Goal: Task Accomplishment & Management: Complete application form

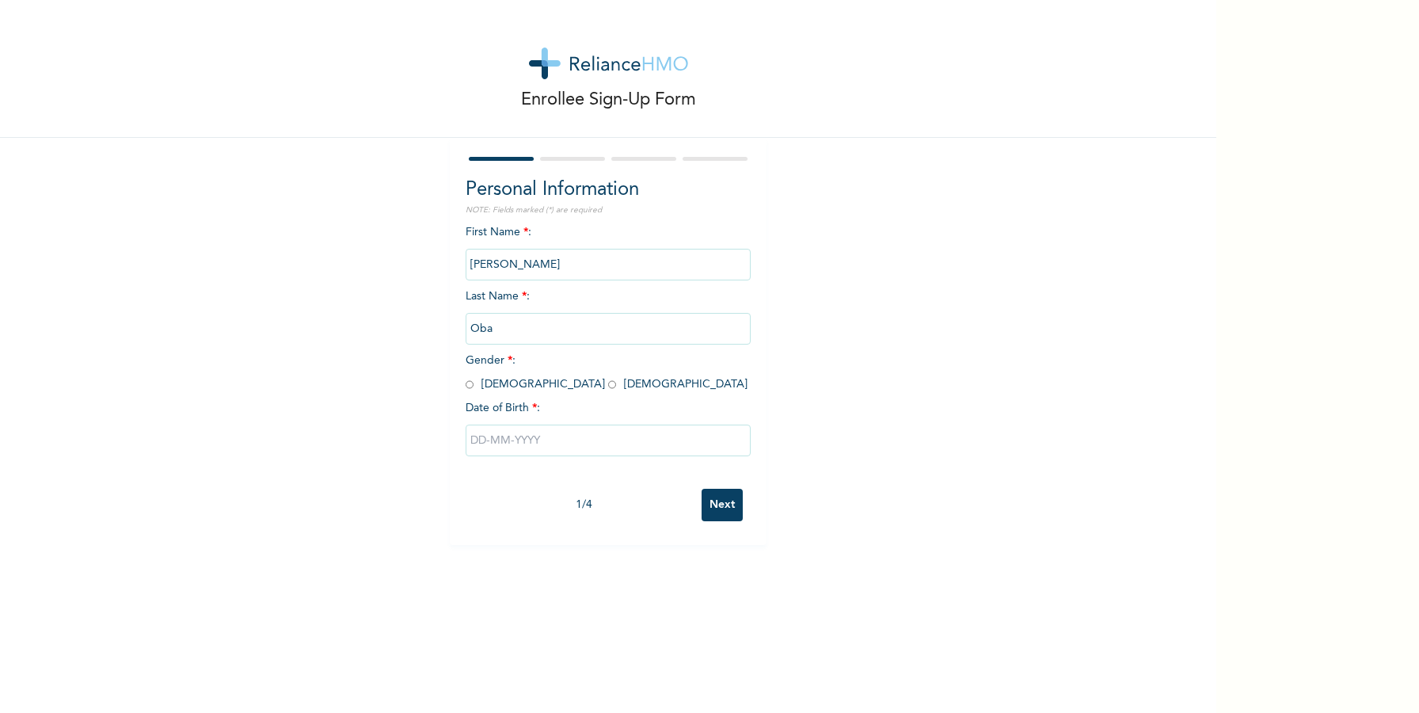
click at [468, 388] on input "radio" at bounding box center [470, 384] width 8 height 15
radio input "true"
click at [506, 443] on input "text" at bounding box center [608, 440] width 285 height 32
select select "8"
click at [673, 506] on select "2025 2024 2023 2022 2021 2020 2019 2018 2017 2016 2015 2014 2013 2012 2011 2010…" at bounding box center [653, 503] width 55 height 32
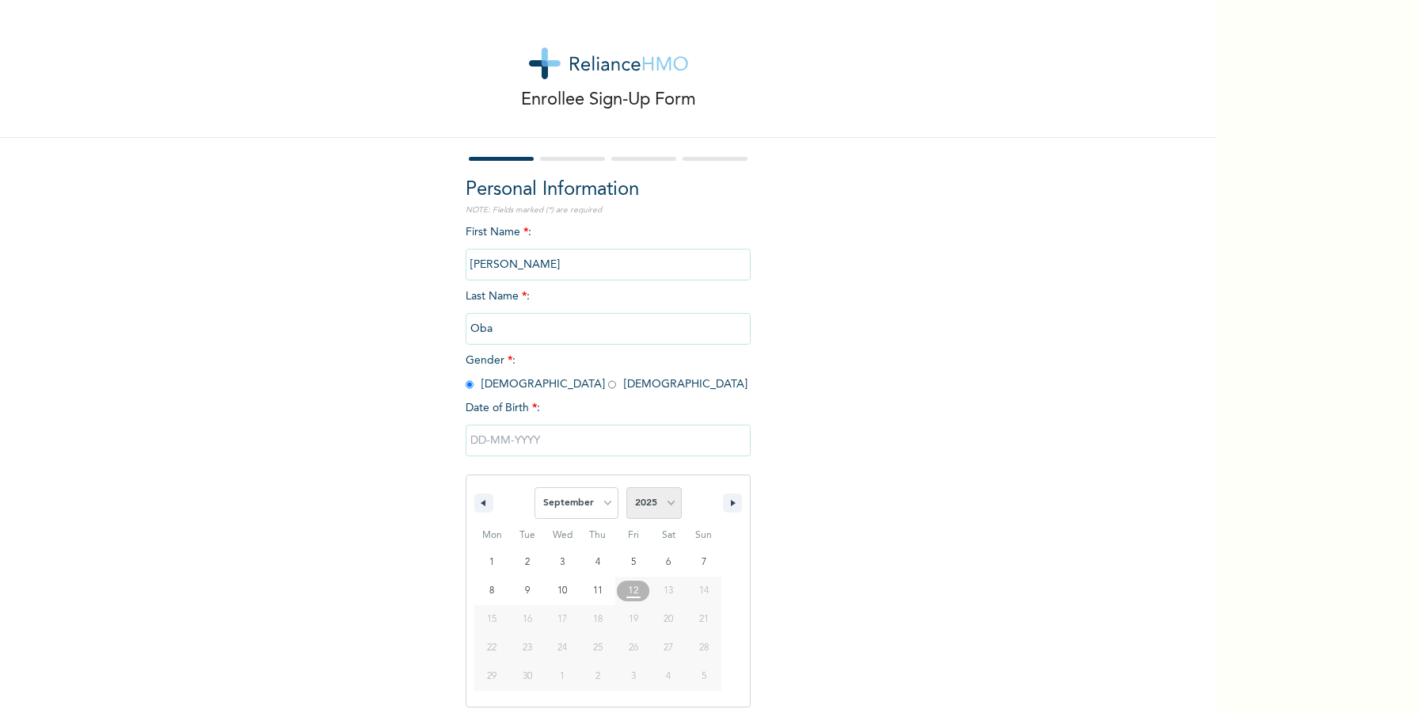
select select "2001"
click at [626, 487] on select "2025 2024 2023 2022 2021 2020 2019 2018 2017 2016 2015 2014 2013 2012 2011 2010…" at bounding box center [653, 503] width 55 height 32
click at [608, 508] on select "January February March April May June July August September October November De…" at bounding box center [577, 503] width 84 height 32
select select "6"
click at [535, 487] on select "January February March April May June July August September October November De…" at bounding box center [577, 503] width 84 height 32
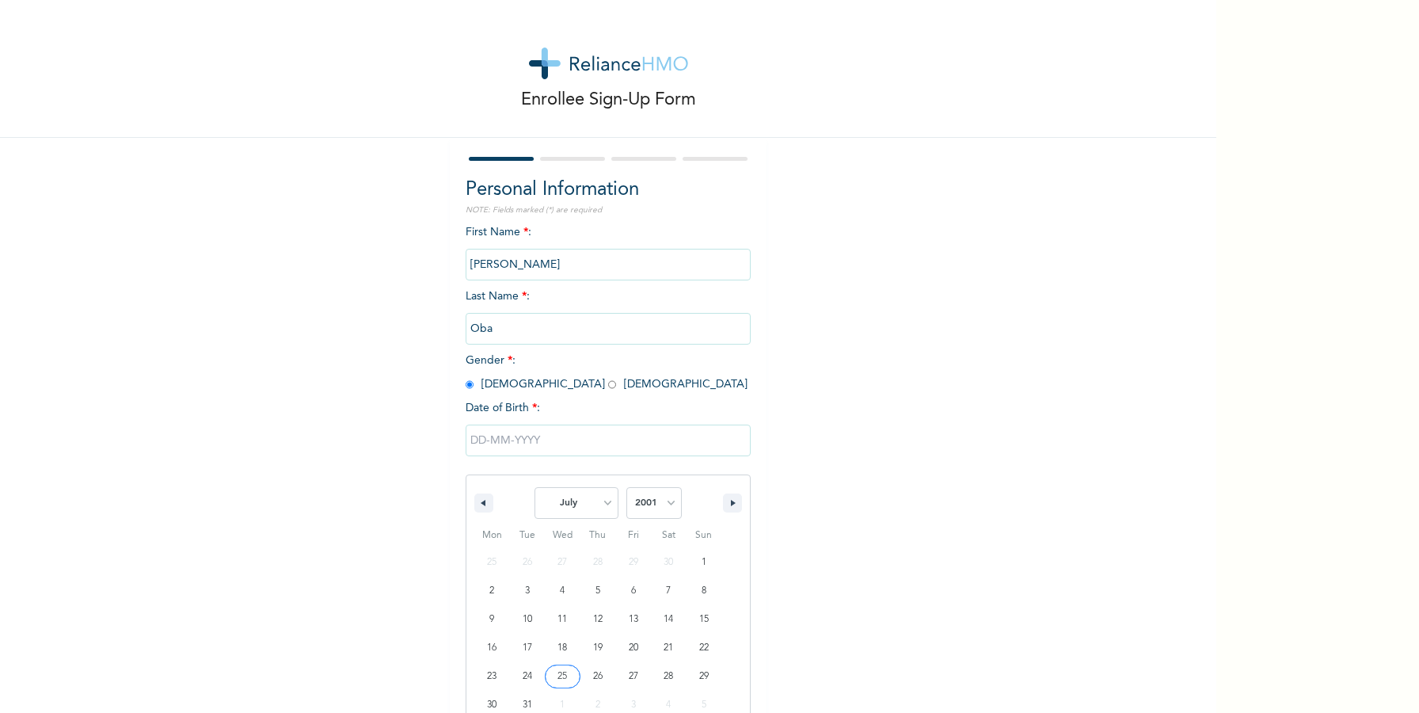
type input "[DATE]"
click at [729, 499] on input "Next" at bounding box center [722, 505] width 41 height 32
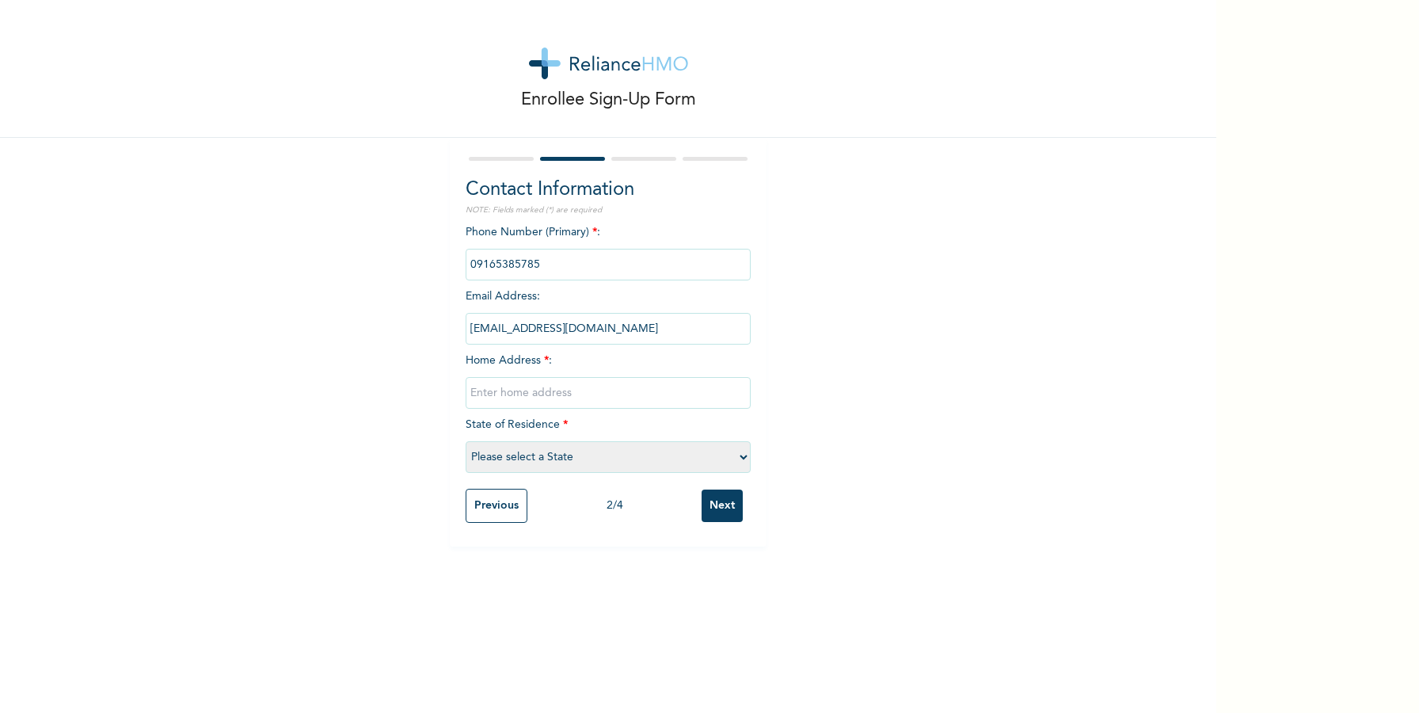
click at [561, 400] on input "text" at bounding box center [608, 393] width 285 height 32
type input "[STREET_ADDRESS]"
select select "25"
type input "[STREET_ADDRESS][DEMOGRAPHIC_DATA]"
drag, startPoint x: 713, startPoint y: 501, endPoint x: 715, endPoint y: 460, distance: 41.2
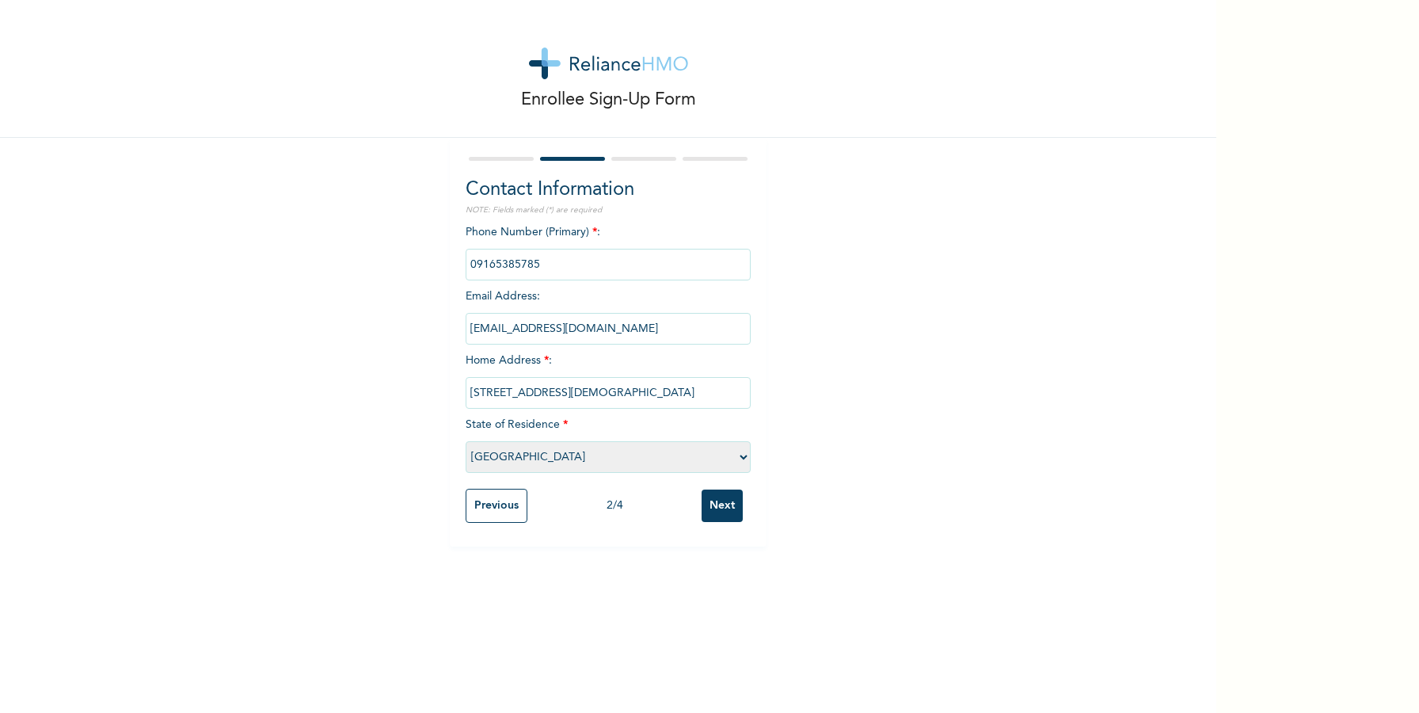
click at [715, 460] on form "Contact Information NOTE: Fields marked (*) are required Phone Number (Primary)…" at bounding box center [608, 342] width 285 height 377
click at [715, 459] on select "Please select a State [PERSON_NAME] (FCT) [PERSON_NAME] Ibom [GEOGRAPHIC_DATA] …" at bounding box center [608, 457] width 285 height 32
click at [466, 441] on select "Please select a State [PERSON_NAME] (FCT) [PERSON_NAME] Ibom [GEOGRAPHIC_DATA] …" at bounding box center [608, 457] width 285 height 32
click at [740, 462] on select "Please select a State [PERSON_NAME] (FCT) [PERSON_NAME] Ibom [GEOGRAPHIC_DATA] …" at bounding box center [608, 457] width 285 height 32
select select "25"
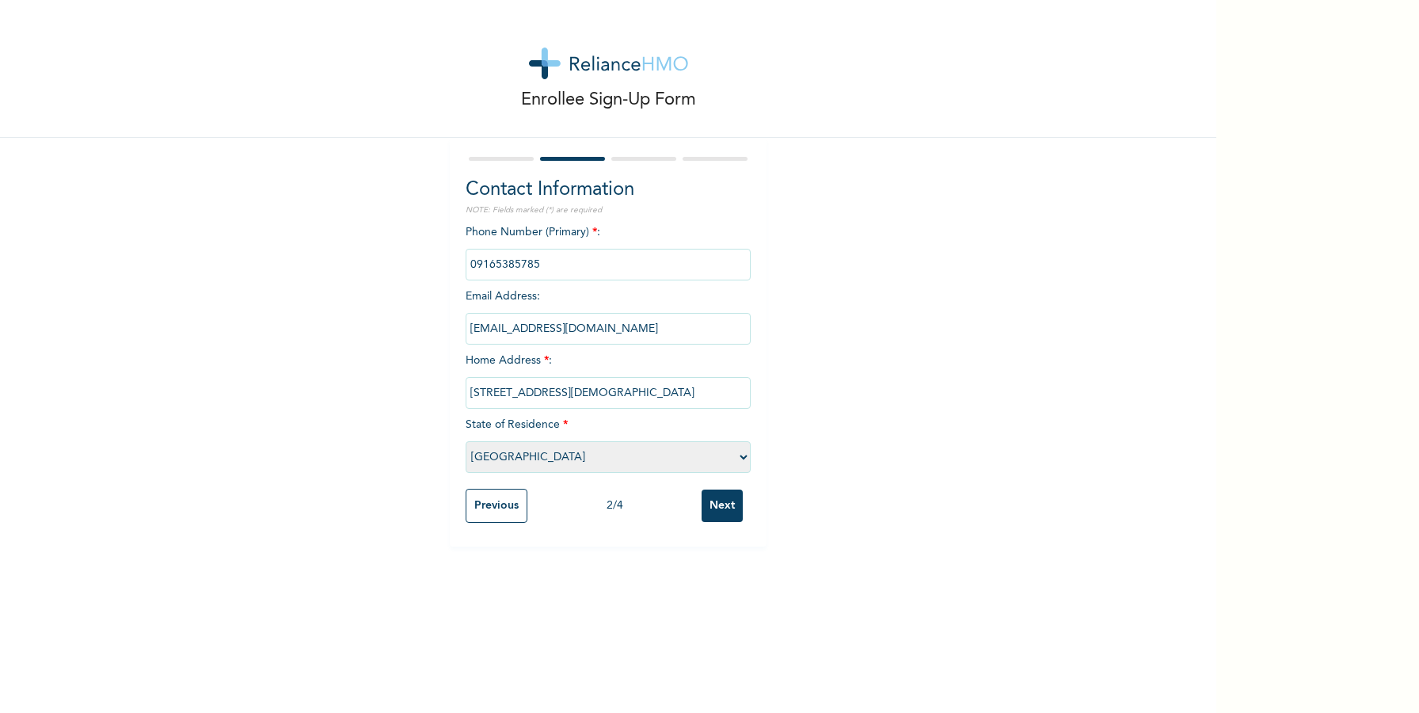
click at [466, 441] on select "Please select a State [PERSON_NAME] (FCT) [PERSON_NAME] Ibom [GEOGRAPHIC_DATA] …" at bounding box center [608, 457] width 285 height 32
click at [729, 501] on input "Next" at bounding box center [722, 505] width 41 height 32
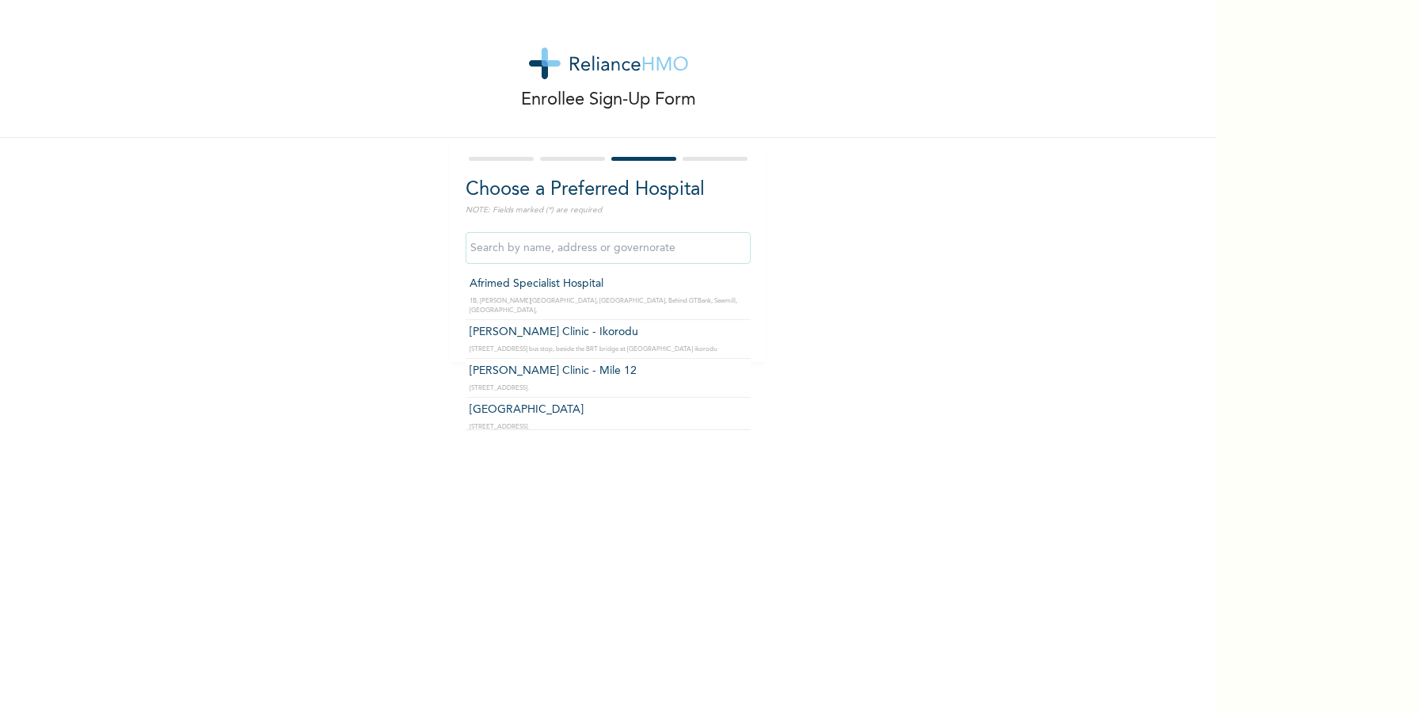
click at [534, 257] on input "text" at bounding box center [608, 248] width 285 height 32
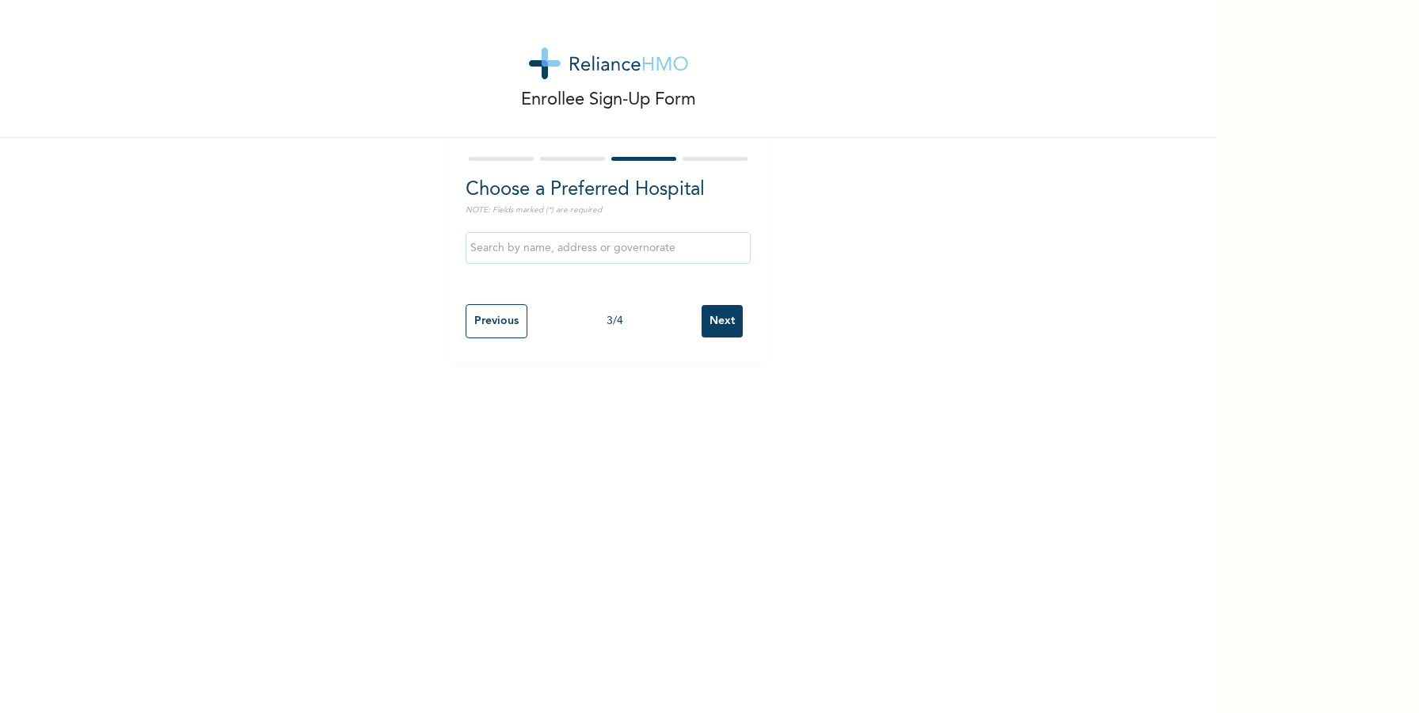
click at [580, 158] on div at bounding box center [572, 159] width 65 height 4
click at [561, 157] on div at bounding box center [572, 159] width 65 height 4
click at [488, 155] on div at bounding box center [608, 159] width 285 height 10
click at [474, 333] on input "Previous" at bounding box center [497, 321] width 62 height 34
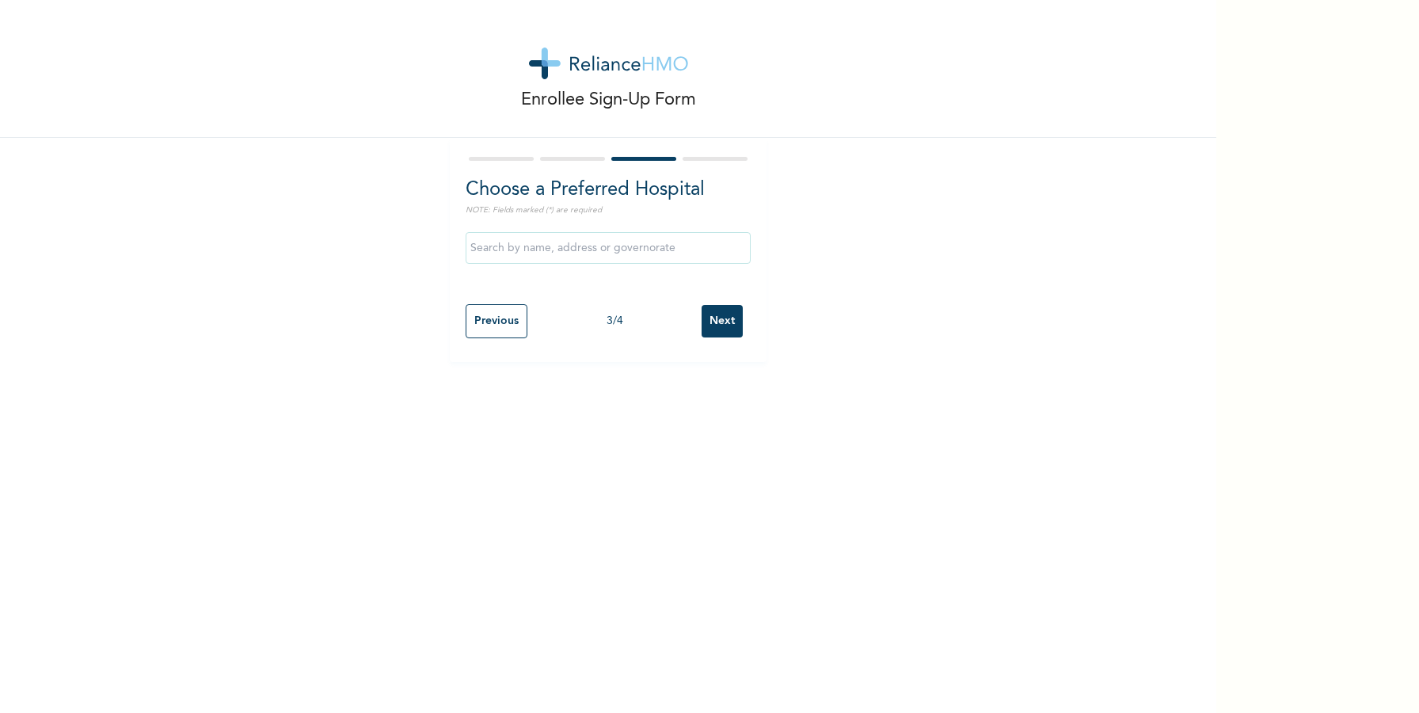
select select "25"
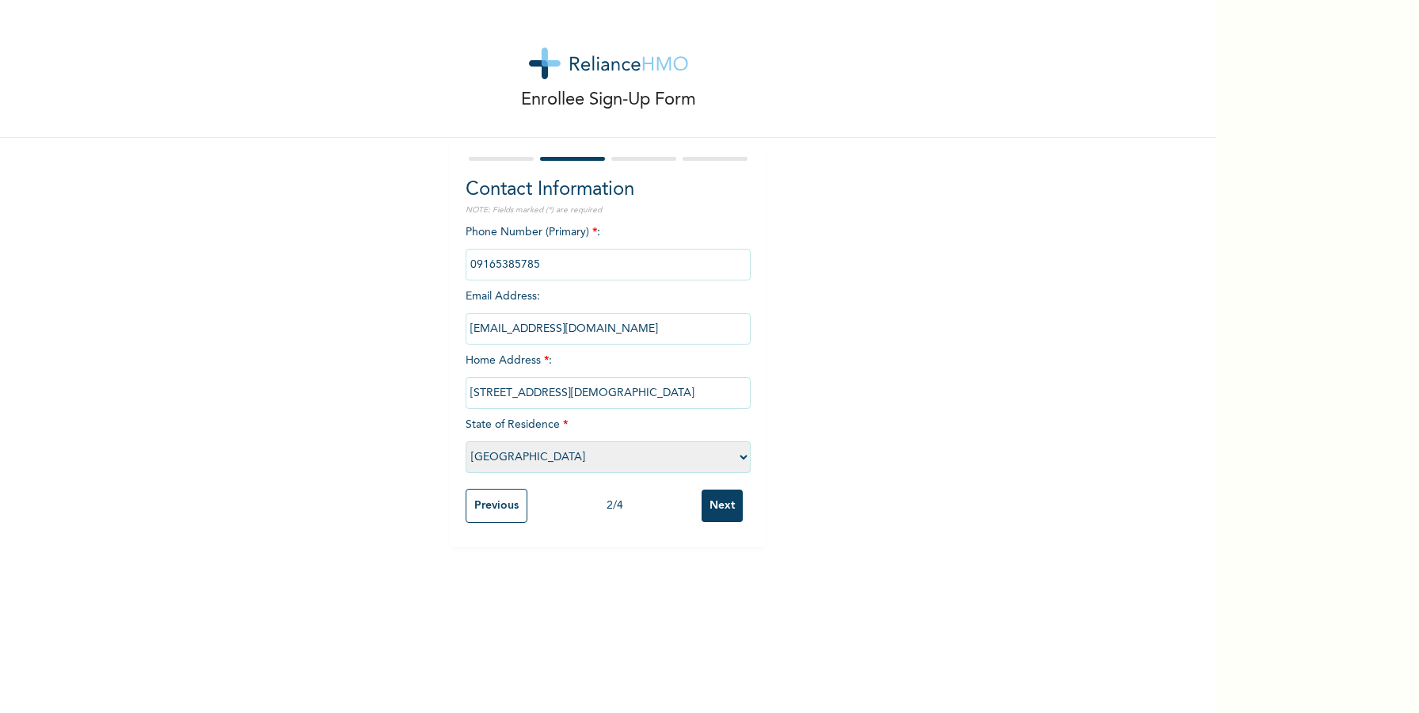
drag, startPoint x: 675, startPoint y: 396, endPoint x: 398, endPoint y: 387, distance: 278.1
click at [398, 387] on div "Enrollee Sign-Up Form Contact Information NOTE: Fields marked (*) are required …" at bounding box center [608, 273] width 1216 height 546
type input "10, Agbede Zone 6, Okeodo, [PERSON_NAME]"
click at [614, 466] on select "Please select a State [PERSON_NAME] (FCT) [PERSON_NAME] Ibom [GEOGRAPHIC_DATA] …" at bounding box center [608, 457] width 285 height 32
select select "24"
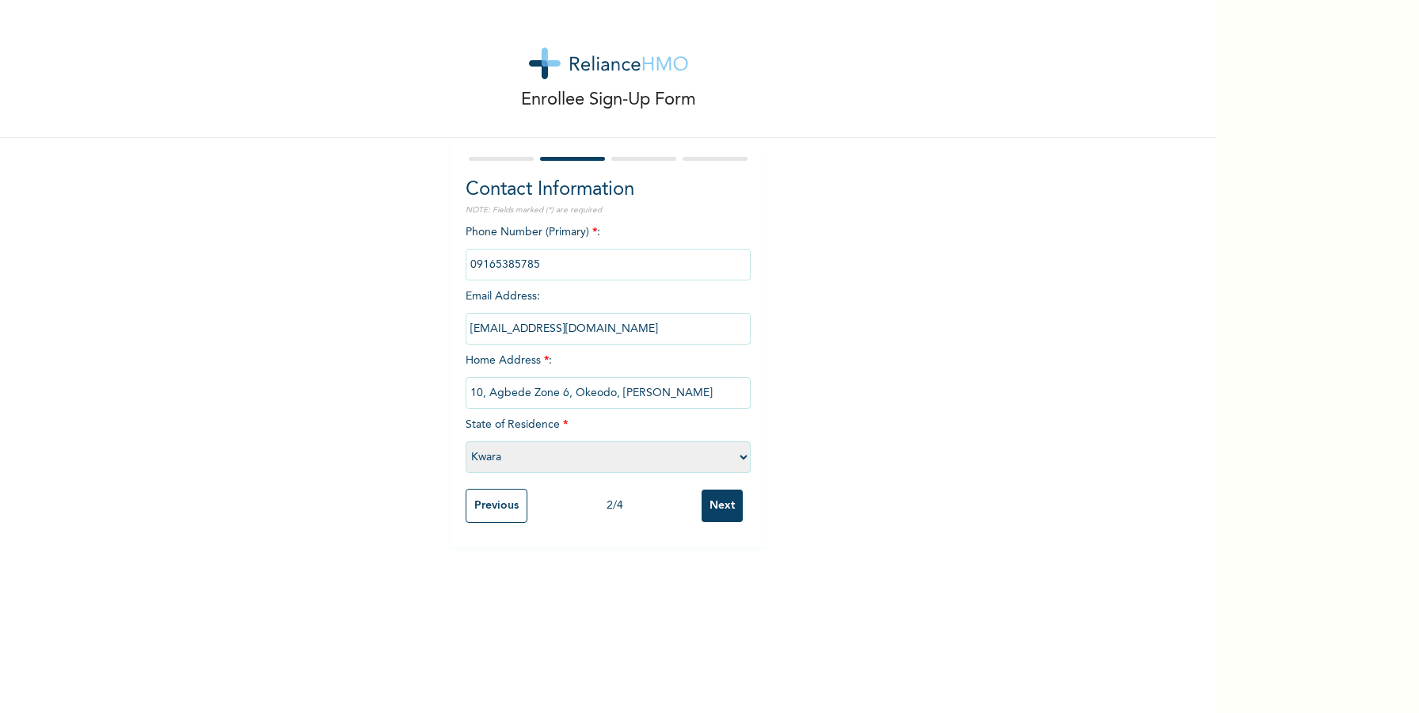
click at [466, 441] on select "Please select a State [PERSON_NAME] (FCT) [PERSON_NAME] Ibom [GEOGRAPHIC_DATA] …" at bounding box center [608, 457] width 285 height 32
click at [725, 506] on input "Next" at bounding box center [722, 505] width 41 height 32
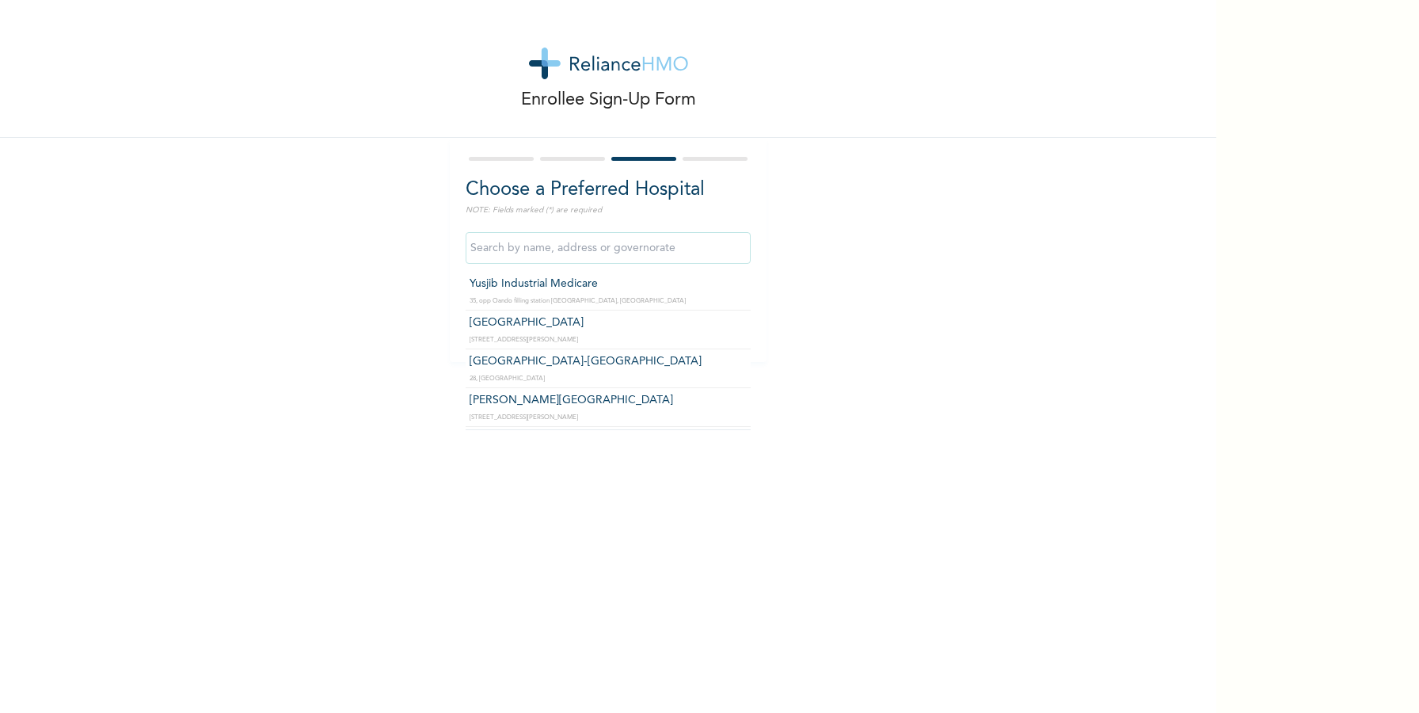
click at [648, 261] on input "text" at bounding box center [608, 248] width 285 height 32
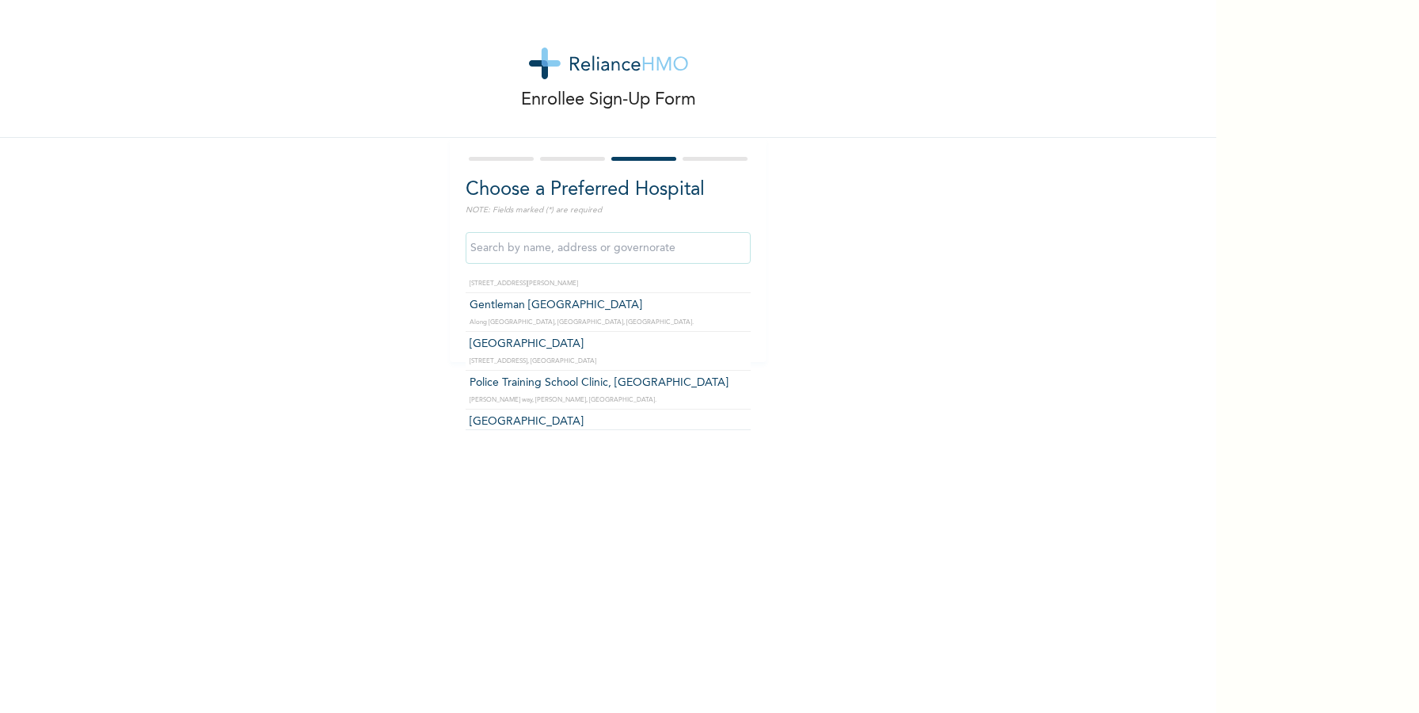
scroll to position [676, 0]
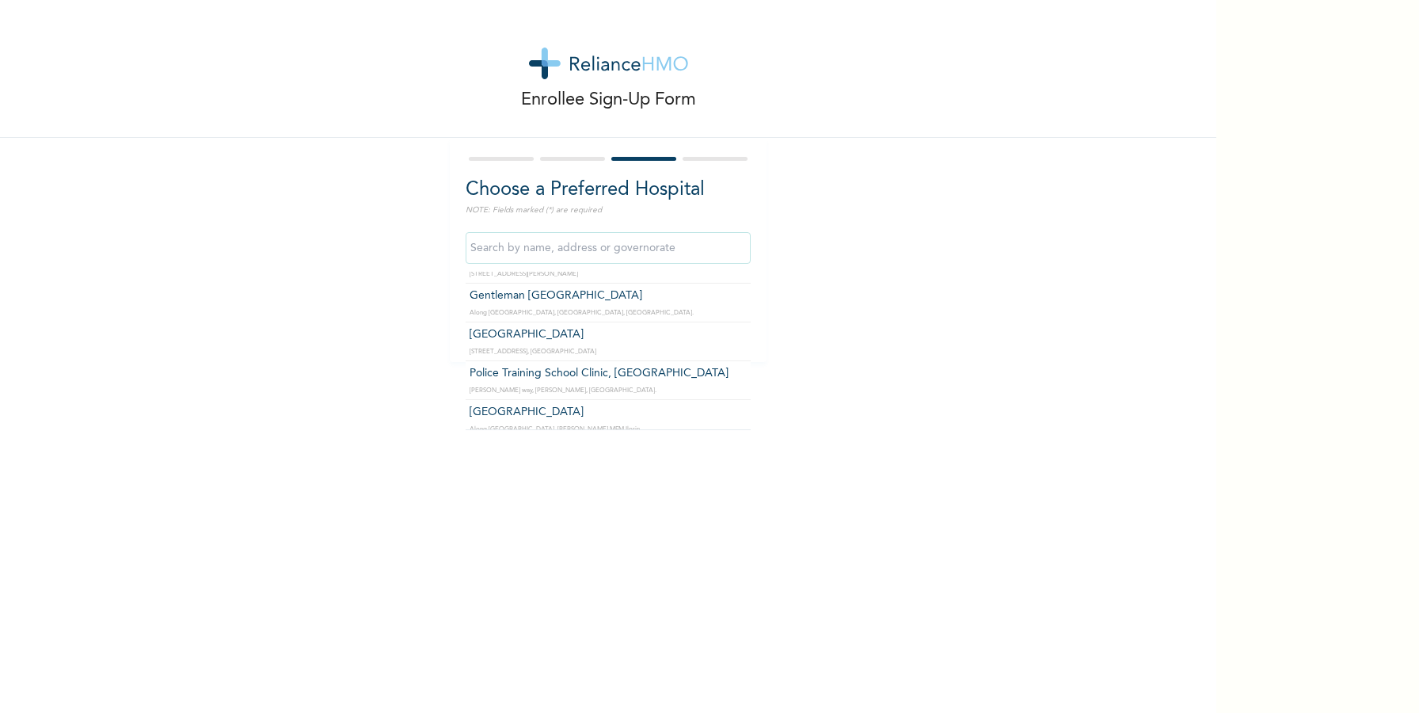
type input "[GEOGRAPHIC_DATA]"
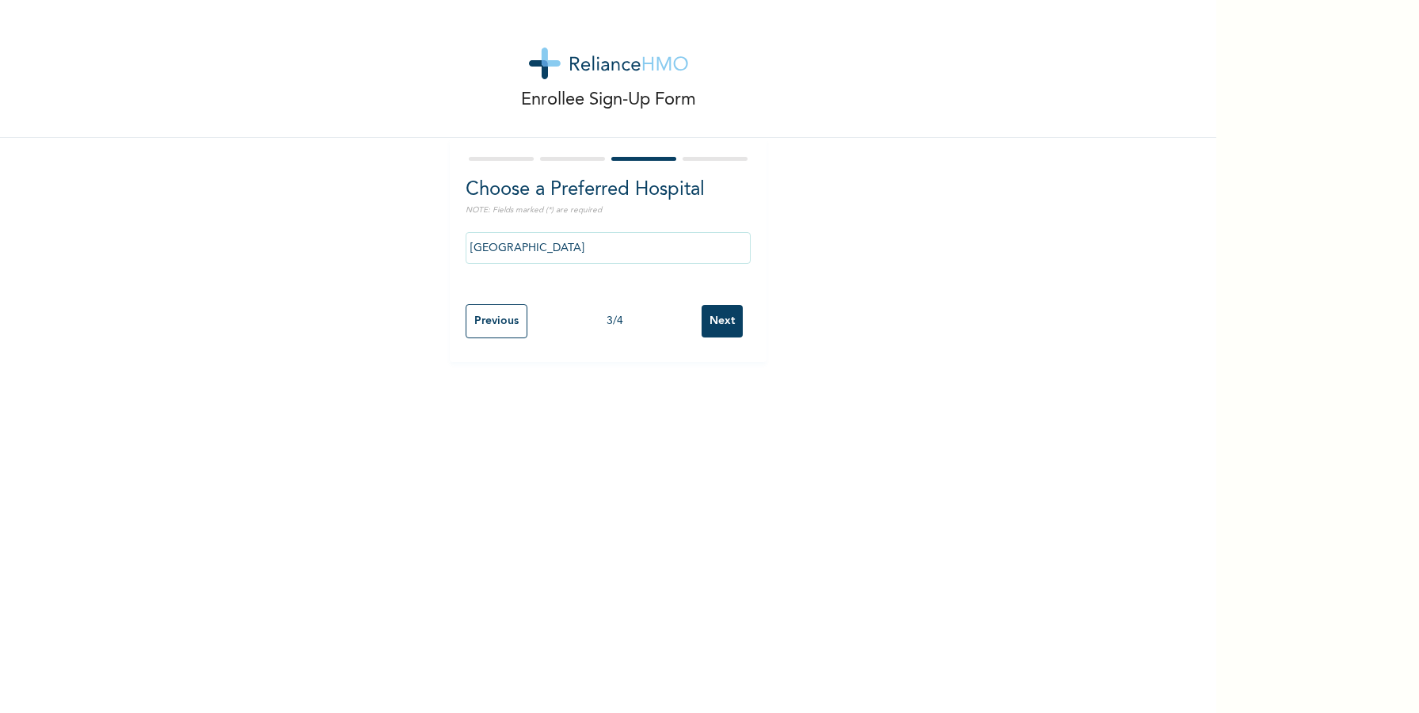
click at [707, 318] on input "Next" at bounding box center [722, 321] width 41 height 32
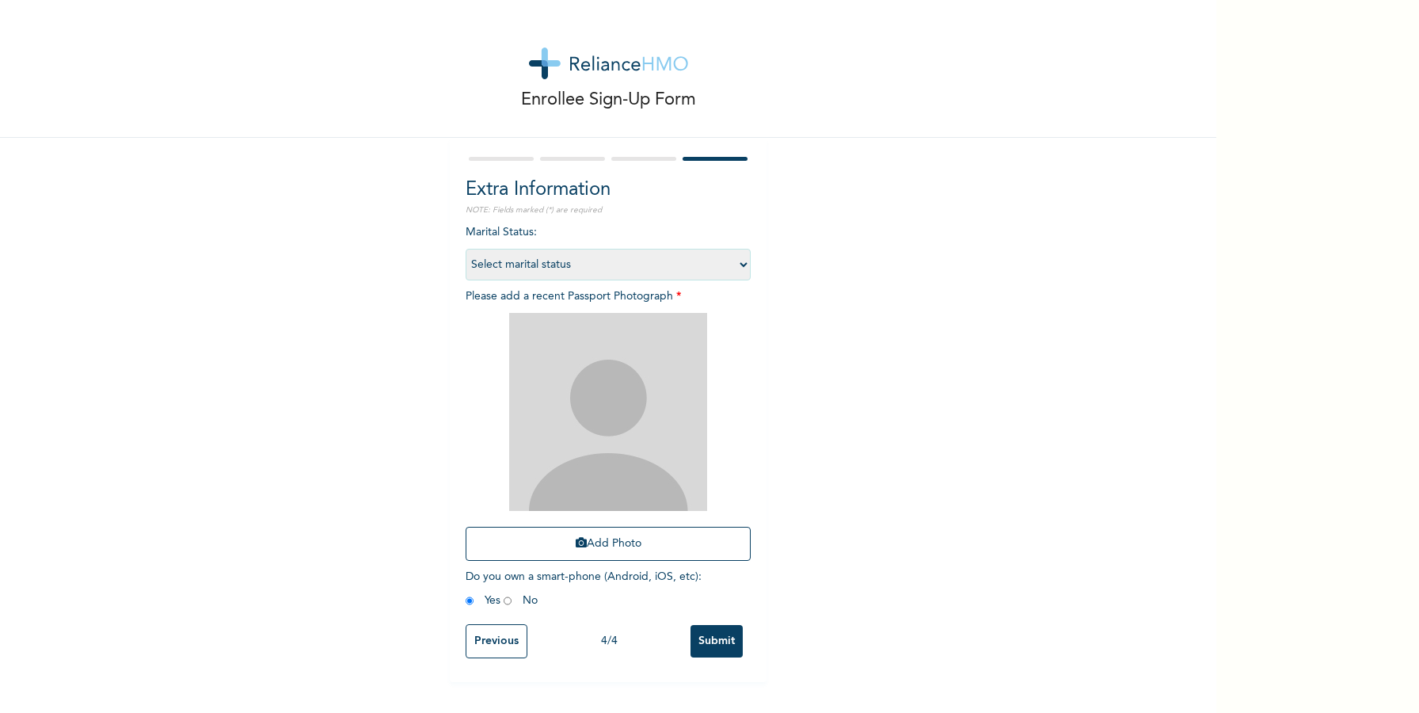
click at [601, 262] on select "Select marital status [DEMOGRAPHIC_DATA] Married [DEMOGRAPHIC_DATA] Widow/[DEMO…" at bounding box center [608, 265] width 285 height 32
select select "1"
click at [466, 249] on select "Select marital status [DEMOGRAPHIC_DATA] Married [DEMOGRAPHIC_DATA] Widow/[DEMO…" at bounding box center [608, 265] width 285 height 32
drag, startPoint x: 579, startPoint y: 542, endPoint x: 593, endPoint y: 460, distance: 83.6
click at [593, 460] on div "Add Photo" at bounding box center [608, 437] width 285 height 264
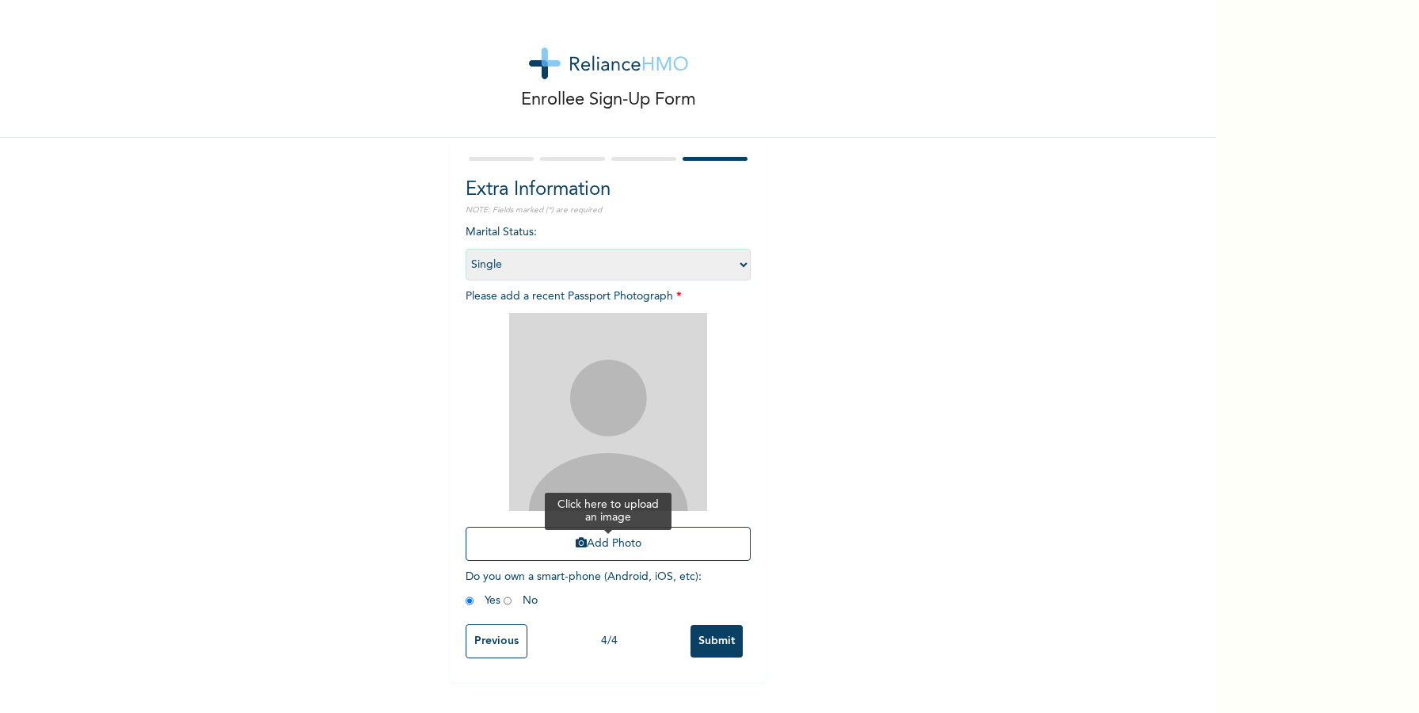
click at [615, 556] on button "Add Photo" at bounding box center [608, 544] width 285 height 34
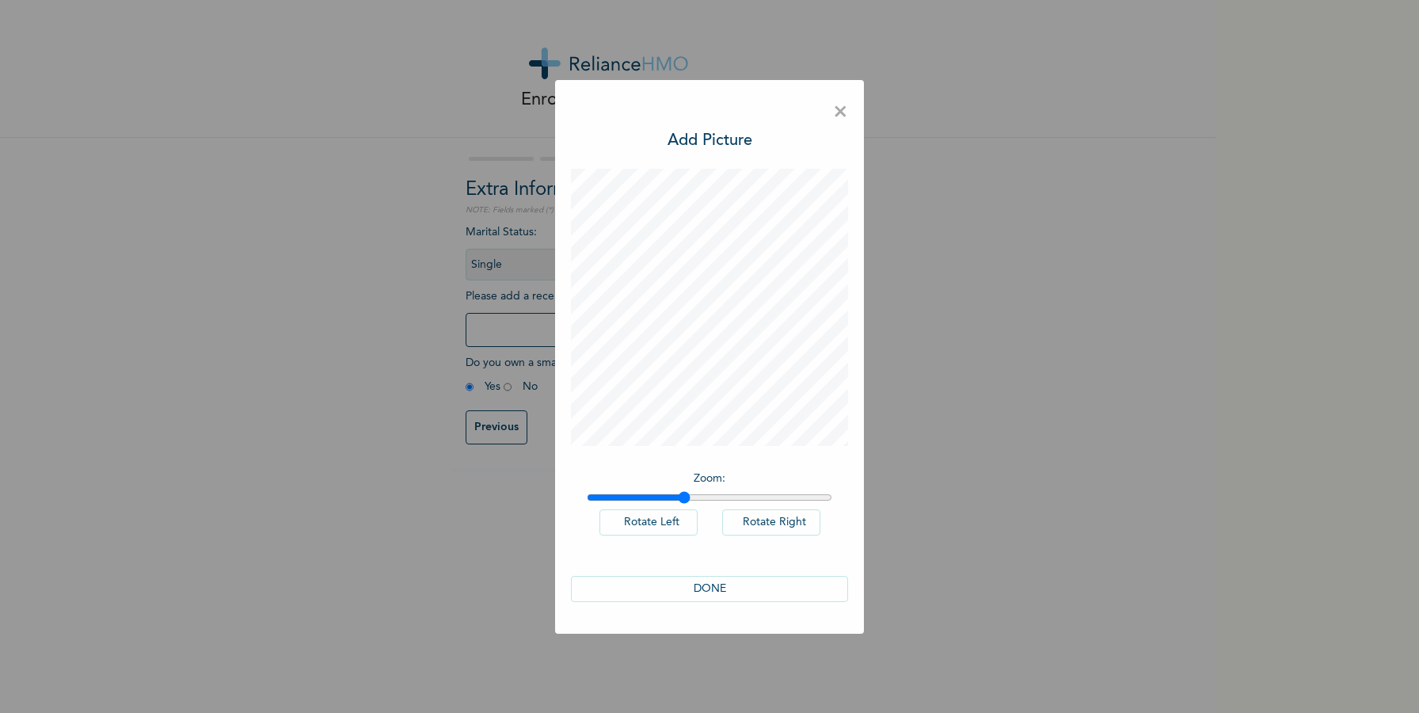
drag, startPoint x: 588, startPoint y: 497, endPoint x: 684, endPoint y: 523, distance: 100.3
type input "1.39"
click at [684, 504] on input "range" at bounding box center [709, 497] width 245 height 13
click at [729, 451] on div "Zoom : Rotate Left Rotate Right DONE" at bounding box center [709, 393] width 277 height 449
click at [730, 595] on button "DONE" at bounding box center [709, 589] width 277 height 26
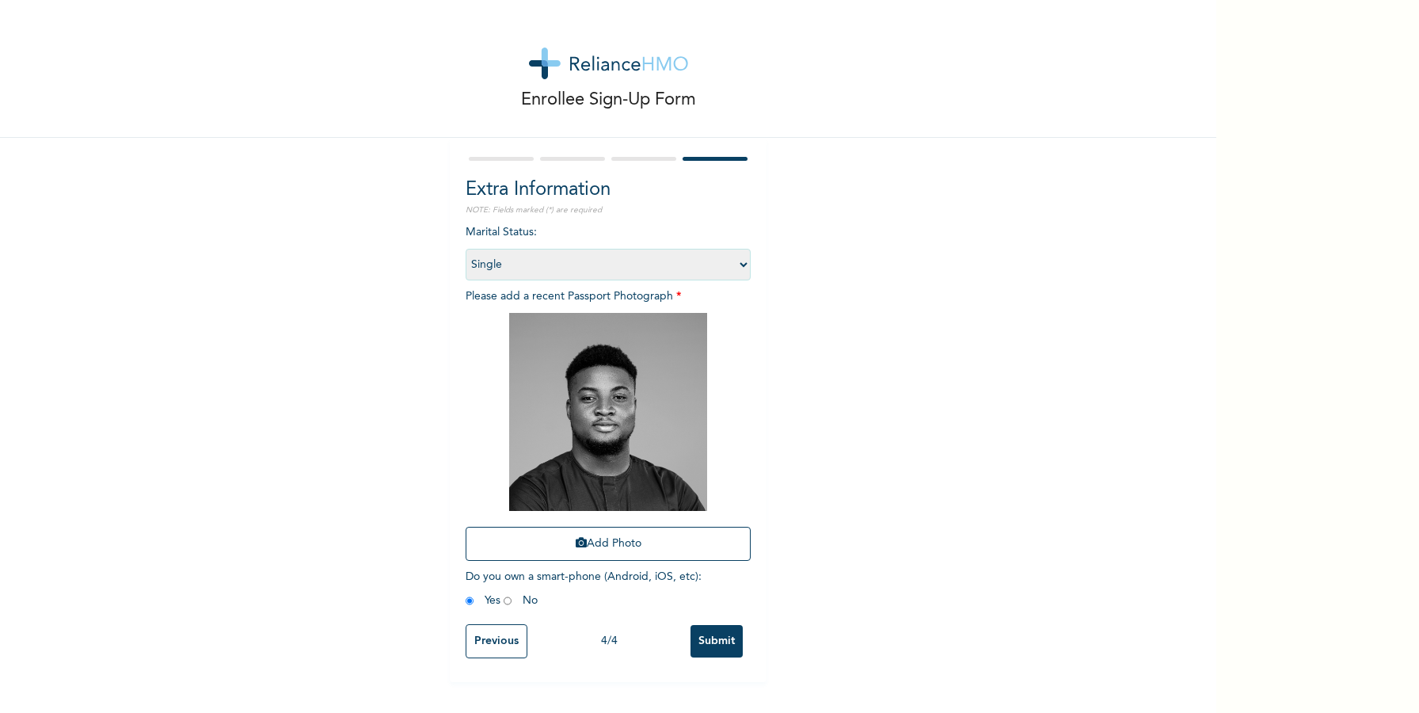
click at [732, 637] on input "Submit" at bounding box center [717, 641] width 52 height 32
